Goal: Information Seeking & Learning: Check status

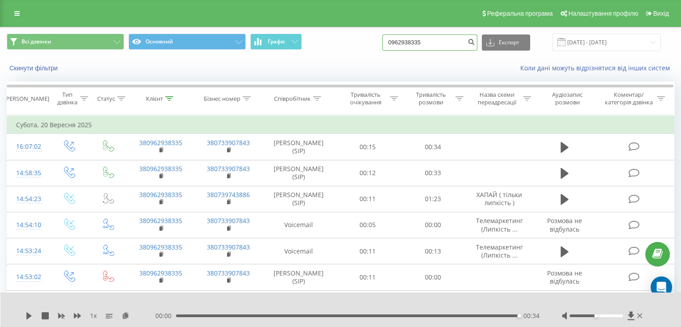
click at [430, 45] on input "0962938335" at bounding box center [429, 42] width 95 height 16
paste input "5088187"
type input "0950881875"
click at [475, 41] on icon "submit" at bounding box center [471, 40] width 8 height 5
